Goal: Check status: Check status

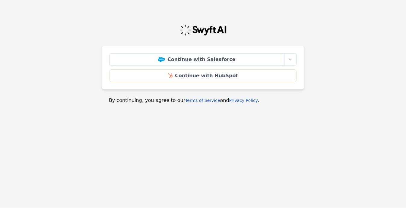
click at [129, 68] on div "Continue with Salesforce More sign-in options Continue with Salesforce Sandbox …" at bounding box center [203, 68] width 202 height 44
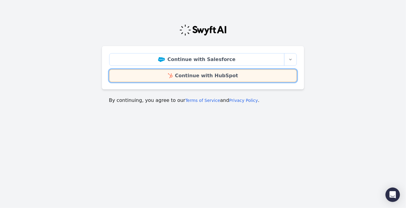
click at [129, 73] on link "Continue with HubSpot" at bounding box center [202, 76] width 187 height 13
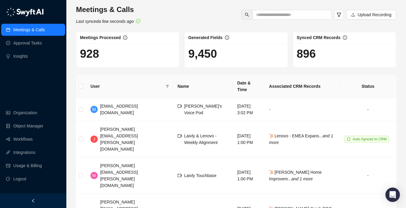
click at [103, 21] on icon "Last synced a few seconds ago" at bounding box center [105, 21] width 58 height 5
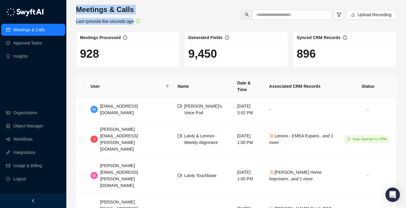
drag, startPoint x: 103, startPoint y: 21, endPoint x: 100, endPoint y: 9, distance: 13.0
click at [100, 9] on div "Meetings & Calls Last synced a few seconds ago" at bounding box center [108, 15] width 68 height 20
click at [100, 9] on h3 "Meetings & Calls" at bounding box center [108, 10] width 64 height 10
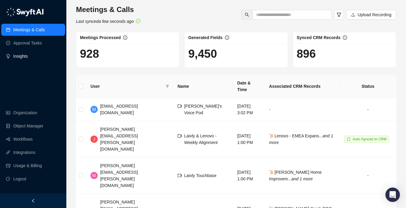
click at [17, 59] on link "Insights" at bounding box center [20, 56] width 14 height 12
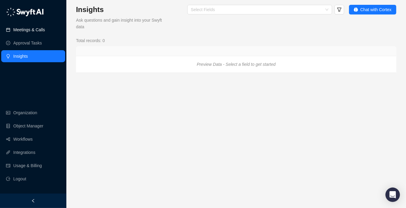
click at [24, 35] on link "Meetings & Calls" at bounding box center [29, 30] width 32 height 12
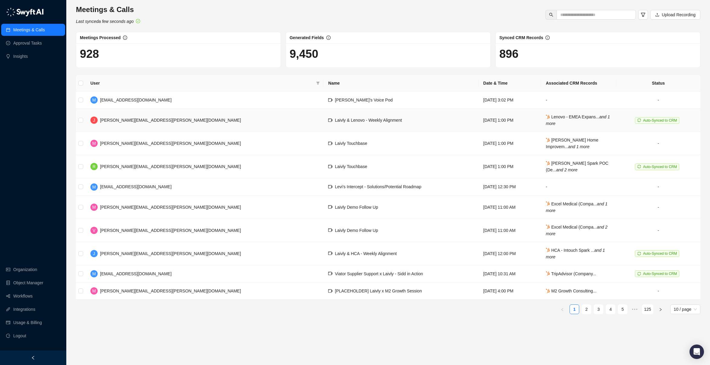
click at [405, 116] on td "Monday, 09/08/25, 1:00 PM" at bounding box center [509, 120] width 63 height 23
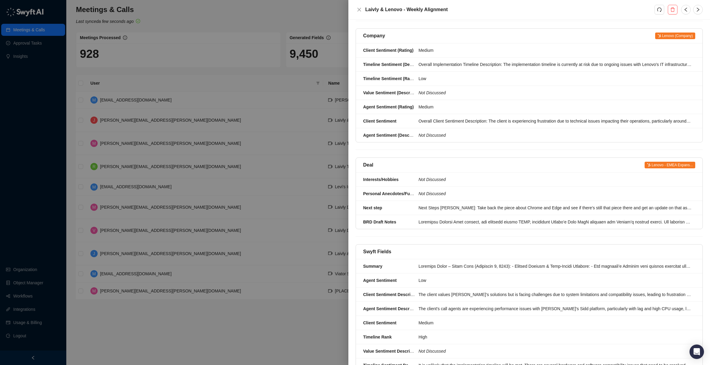
scroll to position [68, 0]
